Goal: Task Accomplishment & Management: Manage account settings

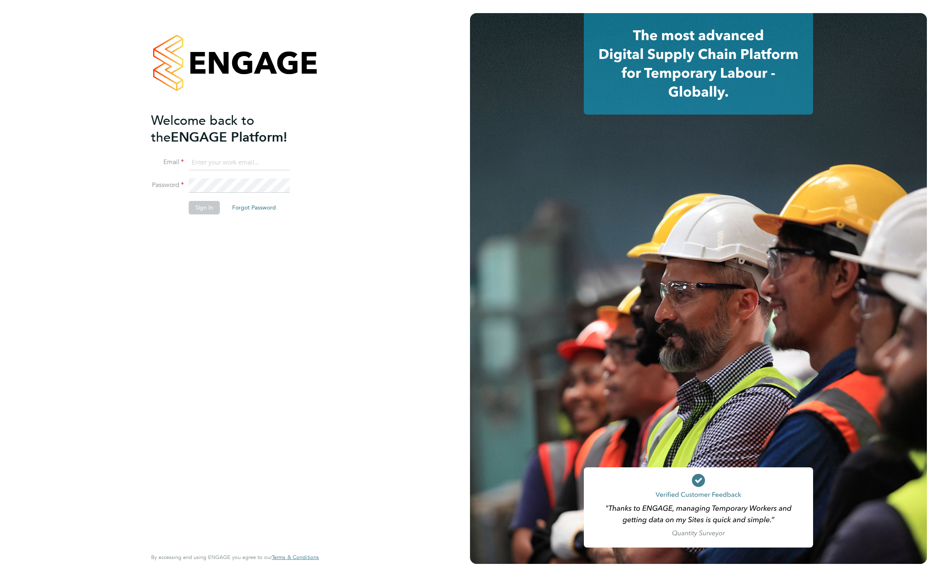
type input "b.moore1985@hotmail.co.uk"
click at [197, 205] on button "Sign In" at bounding box center [204, 207] width 31 height 13
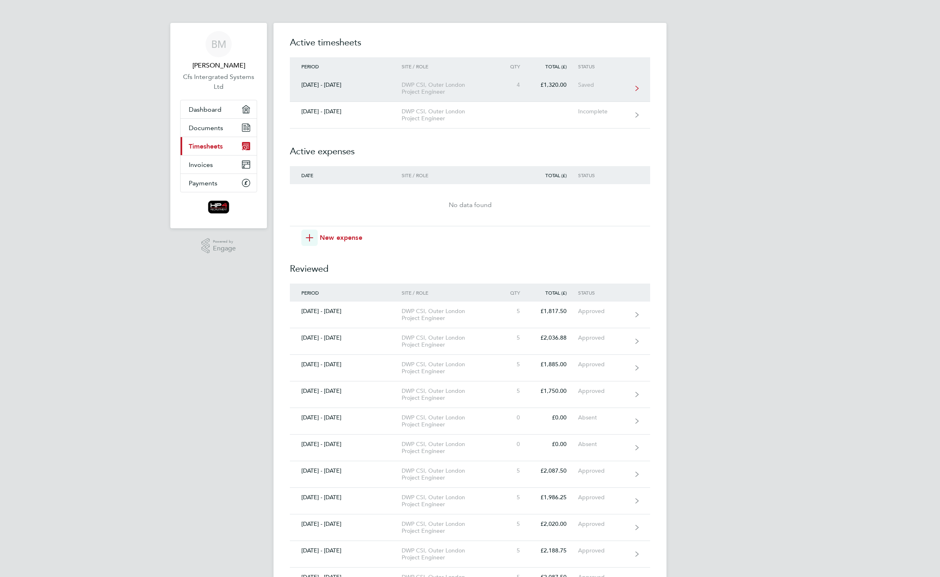
click at [606, 87] on div "Saved" at bounding box center [603, 84] width 50 height 7
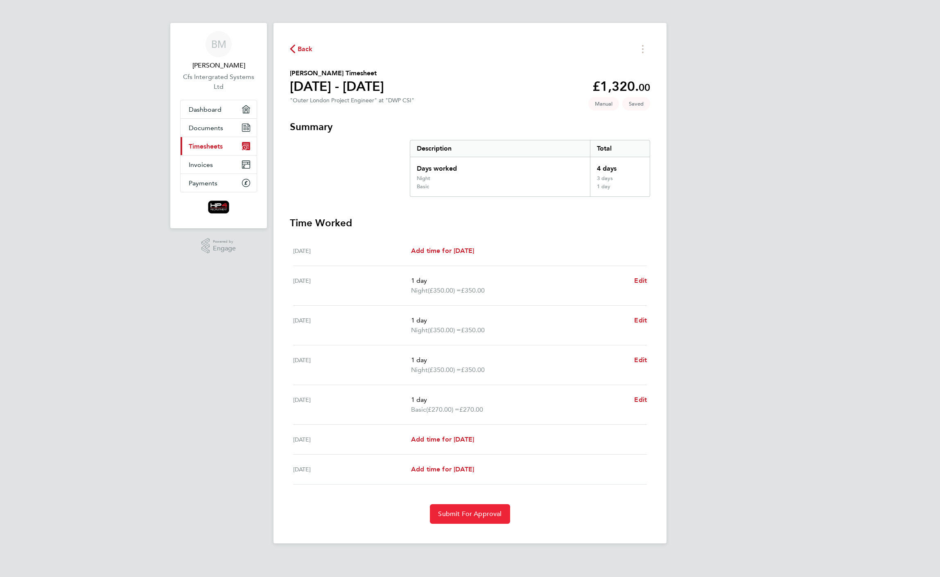
click at [485, 514] on span "Submit For Approval" at bounding box center [469, 514] width 63 height 8
